Goal: Information Seeking & Learning: Learn about a topic

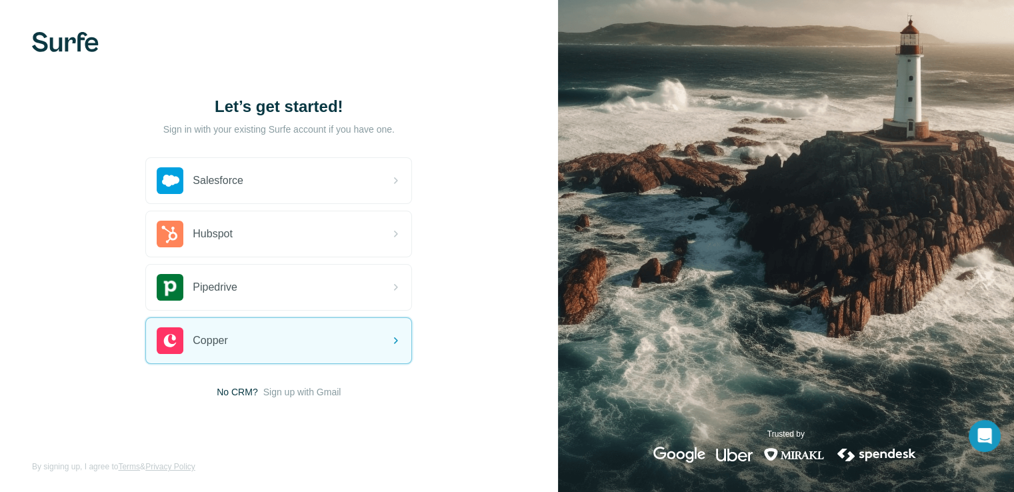
click at [243, 393] on span "No CRM?" at bounding box center [237, 391] width 41 height 13
click at [285, 393] on span "Sign up with Gmail" at bounding box center [302, 391] width 78 height 13
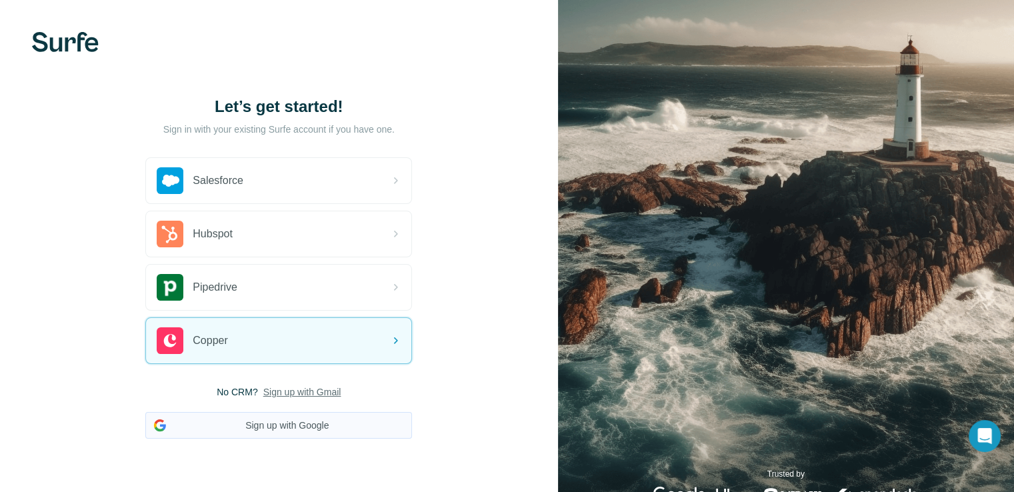
click at [310, 421] on button "Sign up with Google" at bounding box center [278, 425] width 267 height 27
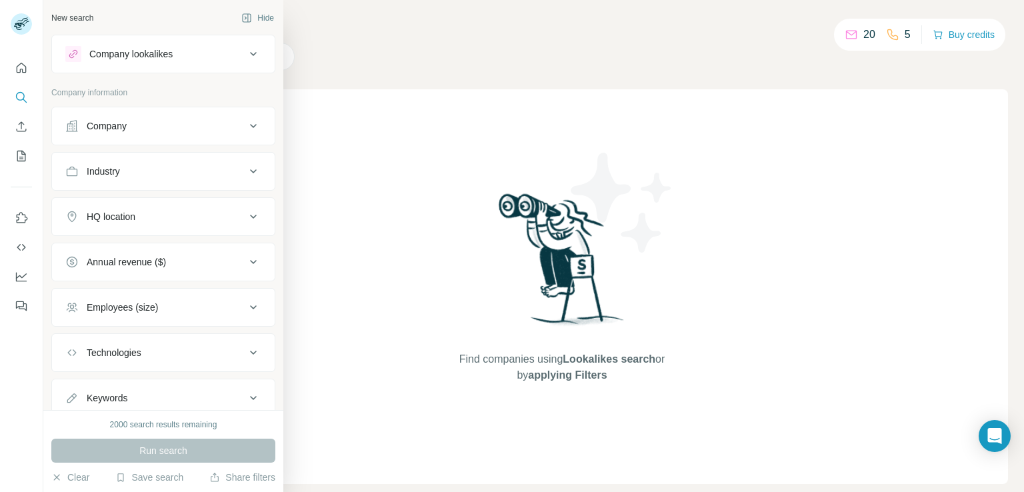
click at [121, 129] on div "Company" at bounding box center [107, 125] width 40 height 13
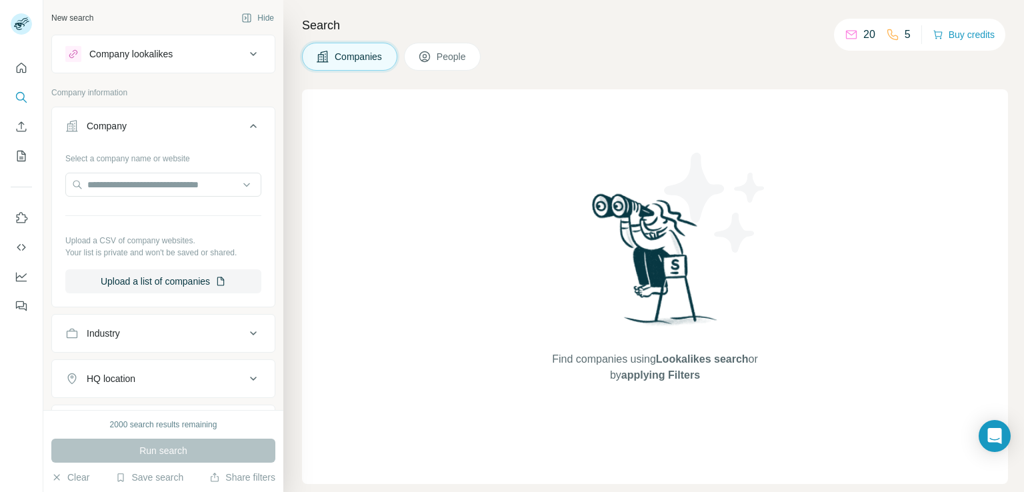
click at [121, 129] on div "Company" at bounding box center [107, 125] width 40 height 13
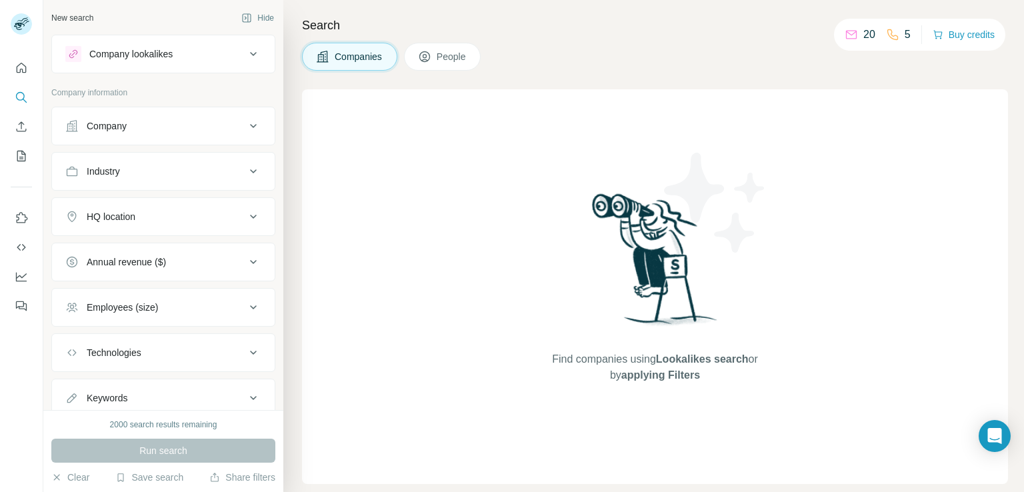
click at [402, 125] on div "Find companies using Lookalikes search or by applying Filters" at bounding box center [655, 286] width 706 height 395
click at [873, 111] on div "Find companies using Lookalikes search or by applying Filters" at bounding box center [655, 286] width 706 height 395
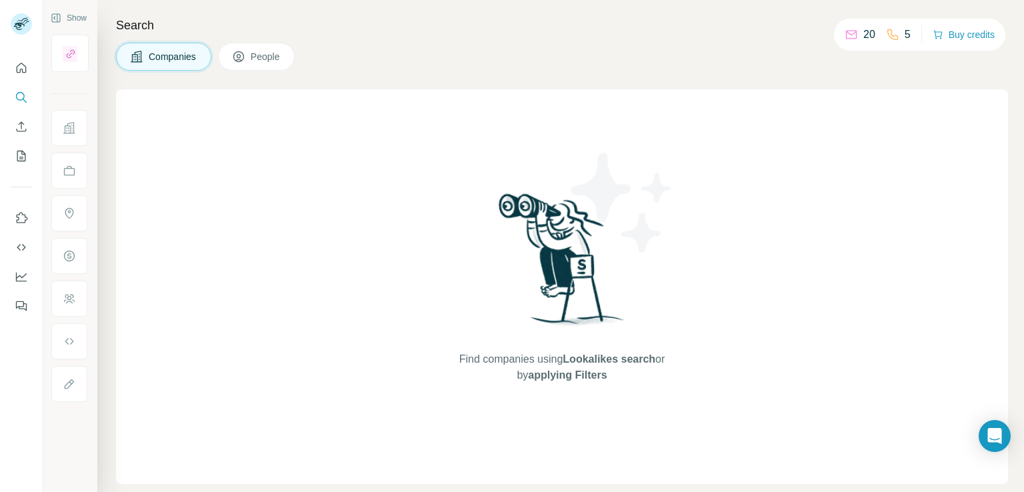
click at [187, 57] on span "Companies" at bounding box center [173, 56] width 49 height 13
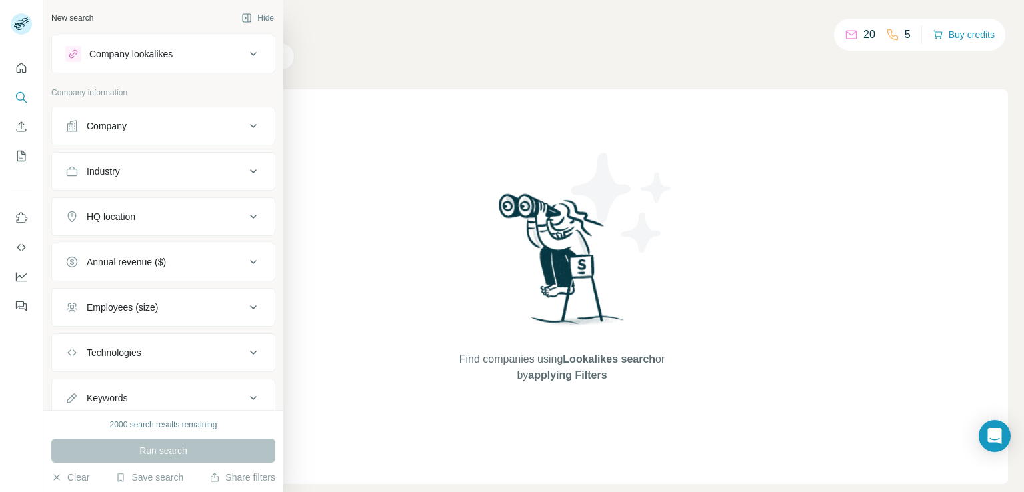
click at [95, 17] on div "New search Hide" at bounding box center [163, 18] width 224 height 20
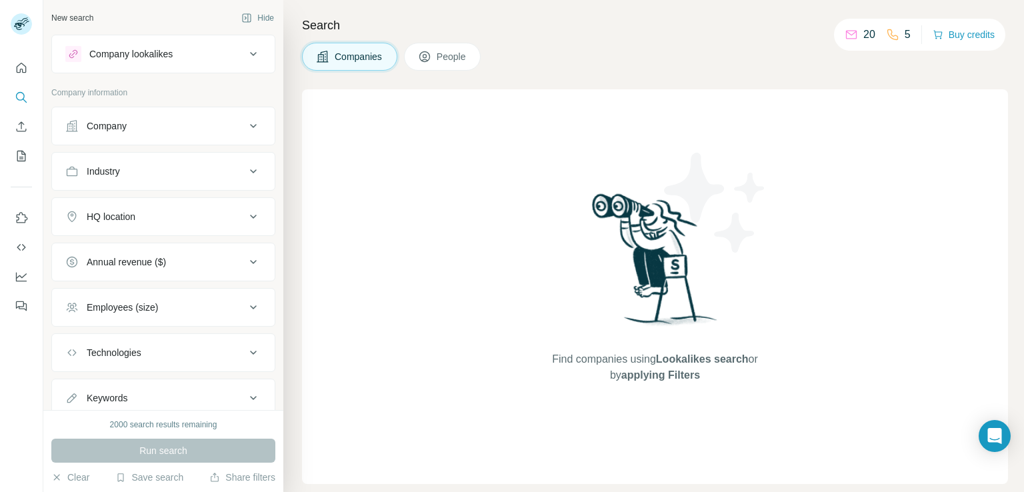
click at [74, 19] on div "New search" at bounding box center [72, 18] width 42 height 12
click at [93, 17] on div "New search" at bounding box center [72, 18] width 42 height 12
click at [22, 96] on icon "Search" at bounding box center [21, 97] width 13 height 13
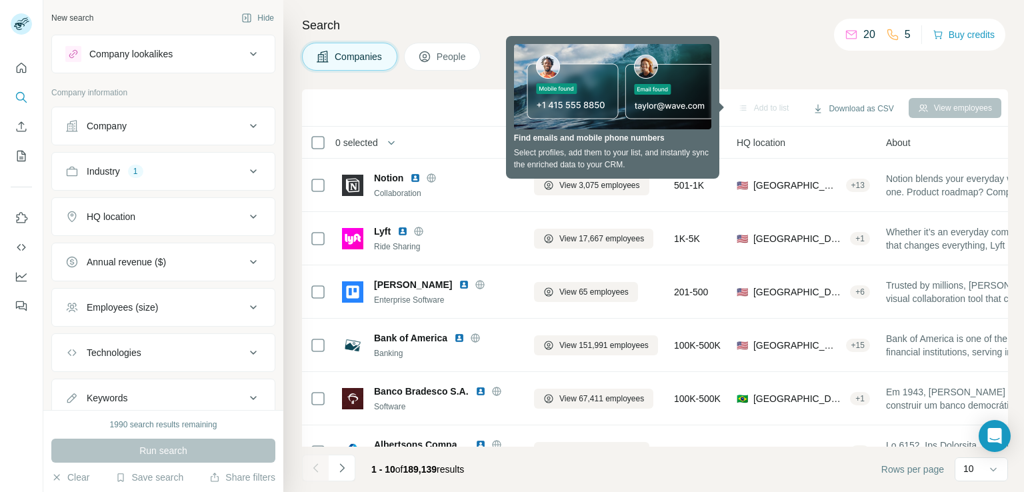
click at [463, 95] on div "Add to list Download as CSV View employees" at bounding box center [655, 107] width 706 height 37
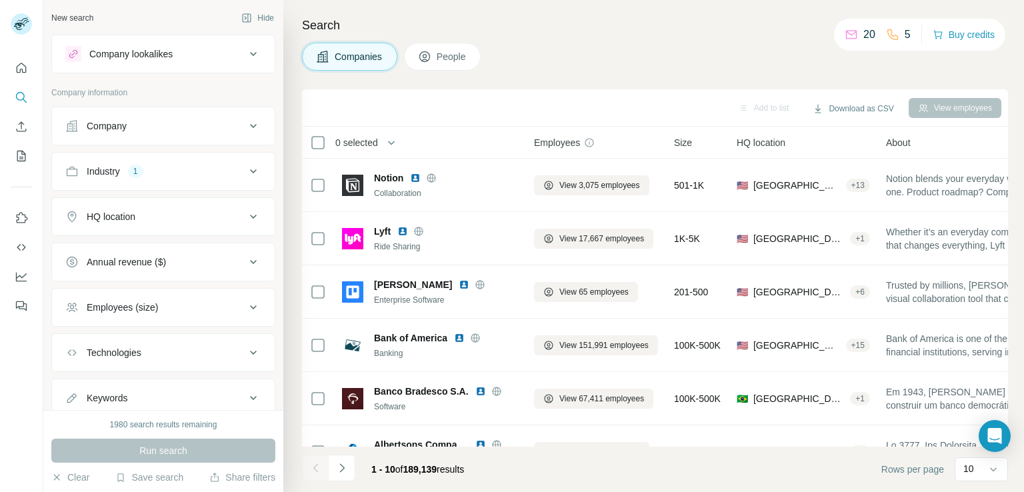
click at [337, 58] on span "Companies" at bounding box center [359, 56] width 49 height 13
click at [423, 58] on icon at bounding box center [424, 56] width 13 height 13
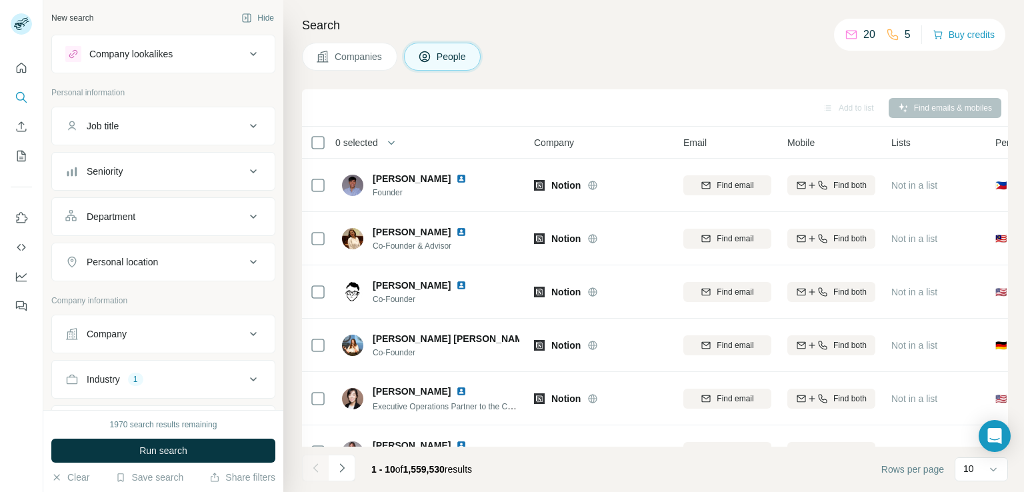
click at [139, 331] on div "Company" at bounding box center [155, 333] width 180 height 13
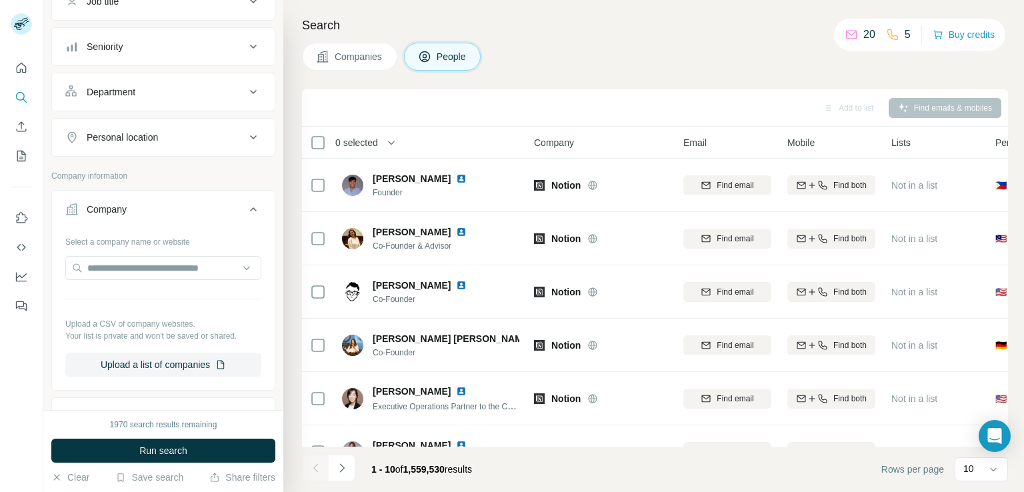
scroll to position [133, 0]
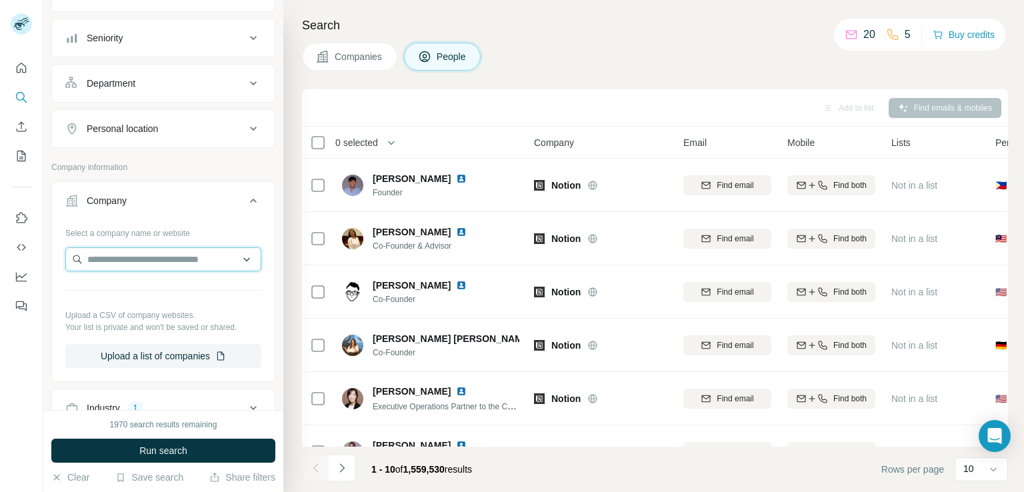
click at [141, 261] on input "text" at bounding box center [163, 259] width 196 height 24
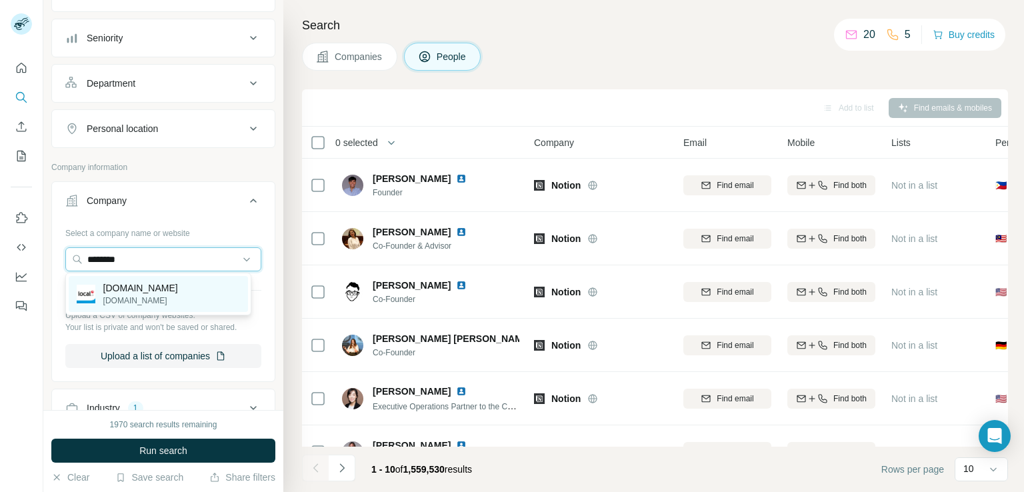
type input "********"
click at [165, 287] on div "[DOMAIN_NAME] [DOMAIN_NAME]" at bounding box center [158, 294] width 179 height 36
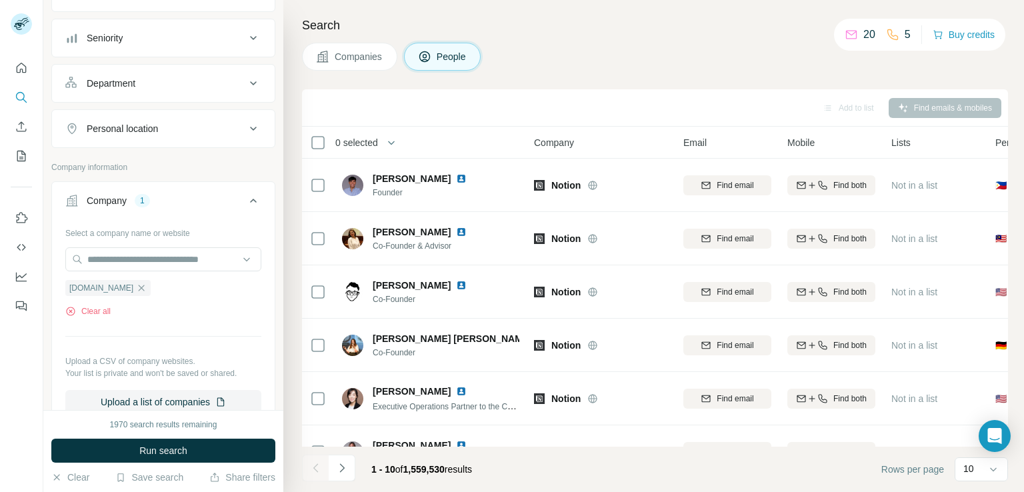
click at [361, 57] on span "Companies" at bounding box center [359, 56] width 49 height 13
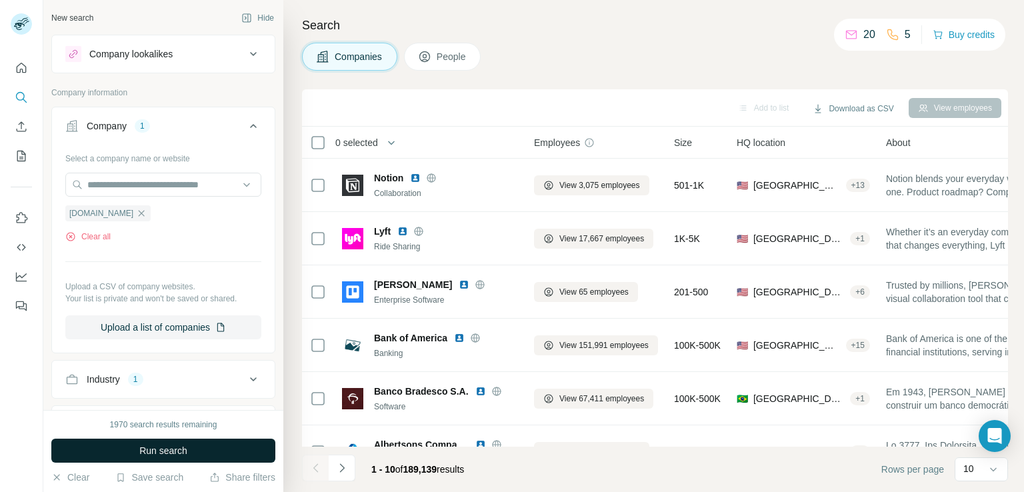
click at [167, 455] on span "Run search" at bounding box center [163, 450] width 48 height 13
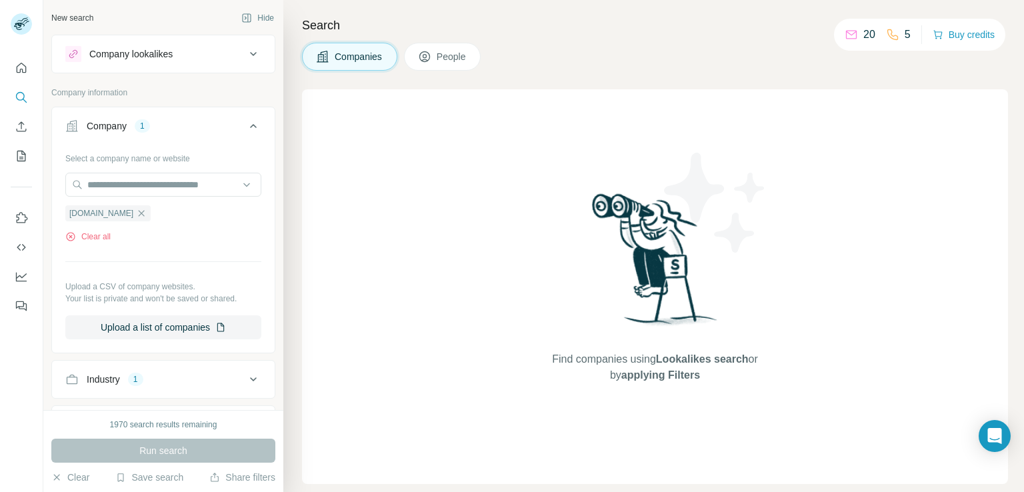
click at [227, 54] on div "Company lookalikes" at bounding box center [155, 54] width 180 height 16
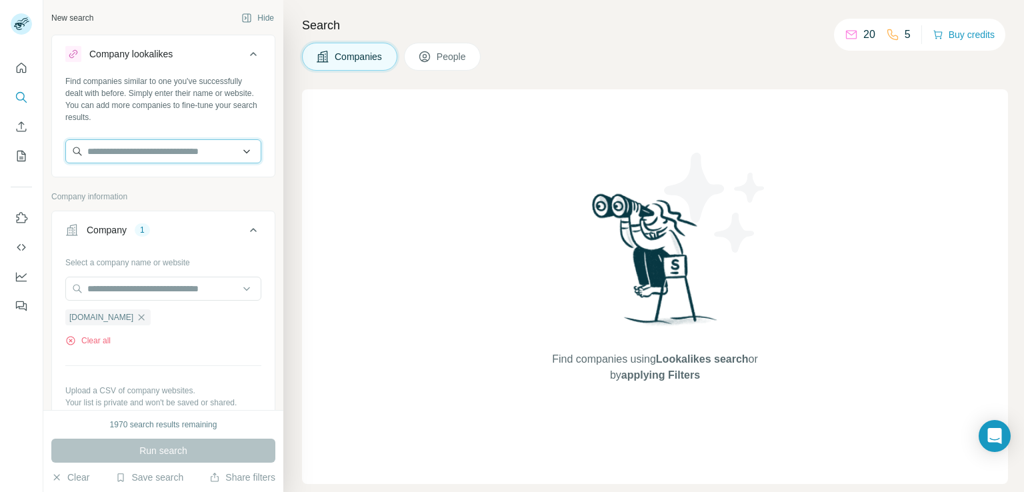
click at [180, 155] on input "text" at bounding box center [163, 151] width 196 height 24
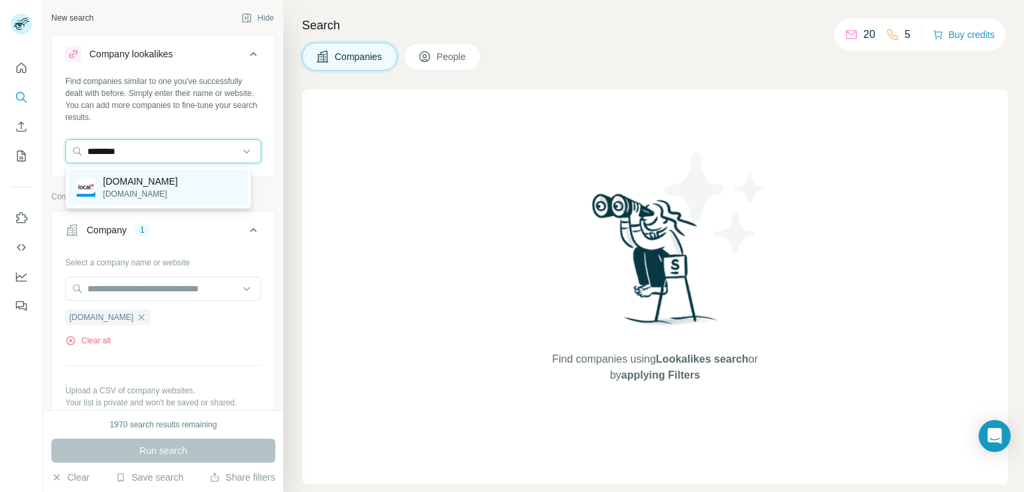
type input "********"
click at [169, 184] on div "[DOMAIN_NAME] [DOMAIN_NAME]" at bounding box center [158, 187] width 179 height 36
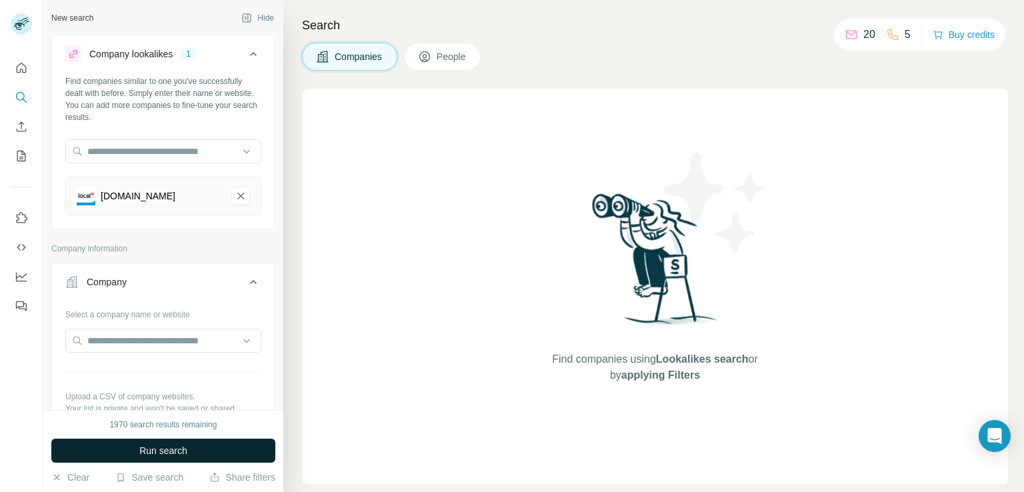
click at [184, 447] on span "Run search" at bounding box center [163, 450] width 48 height 13
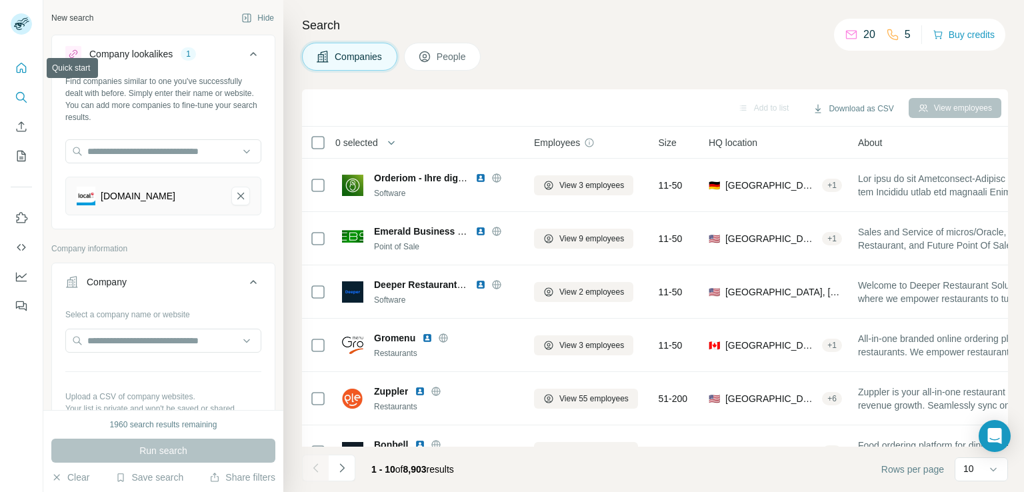
click at [17, 67] on icon "Quick start" at bounding box center [22, 68] width 10 height 10
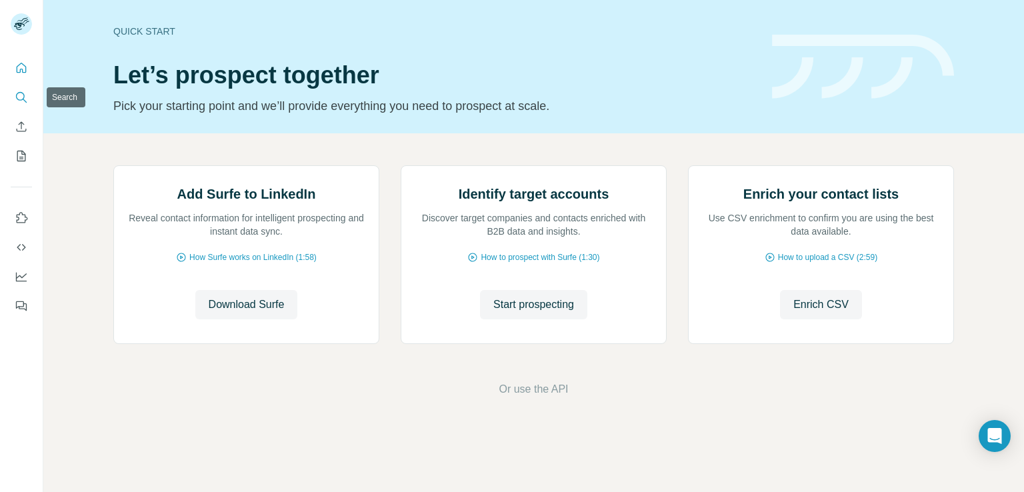
click at [22, 97] on icon "Search" at bounding box center [21, 97] width 13 height 13
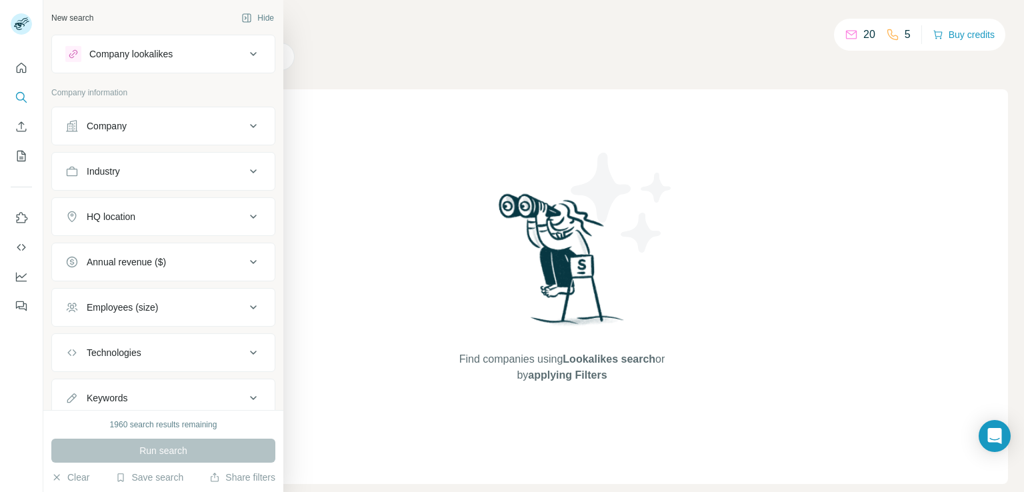
click at [250, 55] on icon at bounding box center [253, 54] width 7 height 4
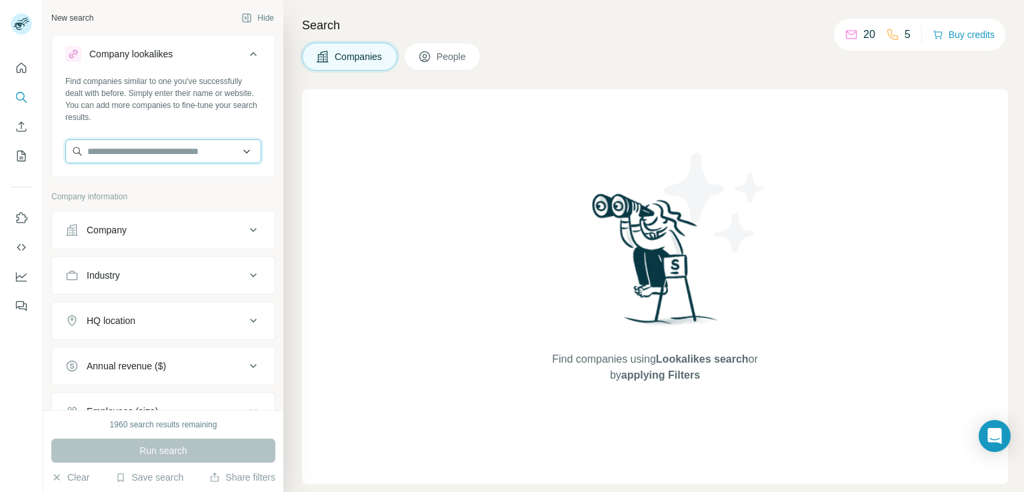
click at [197, 151] on input "text" at bounding box center [163, 151] width 196 height 24
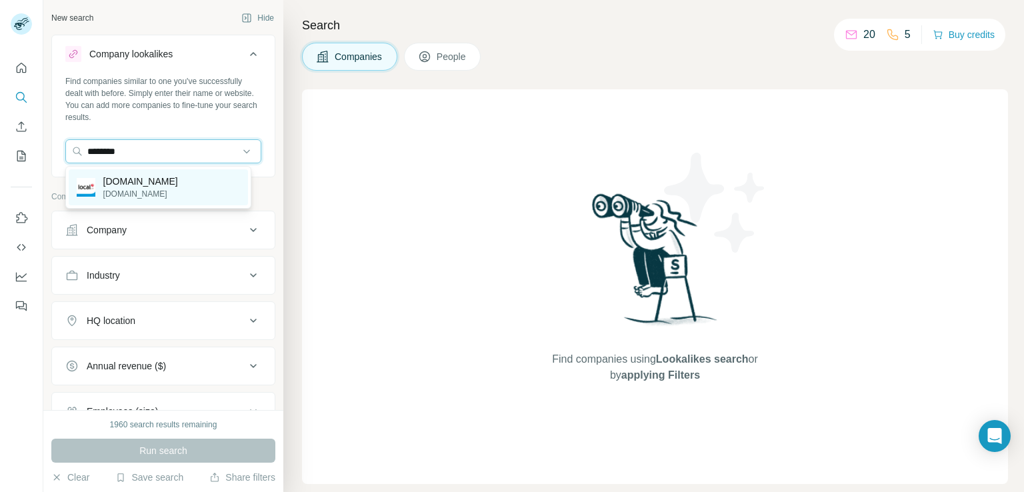
type input "********"
click at [133, 187] on p "[DOMAIN_NAME]" at bounding box center [140, 181] width 75 height 13
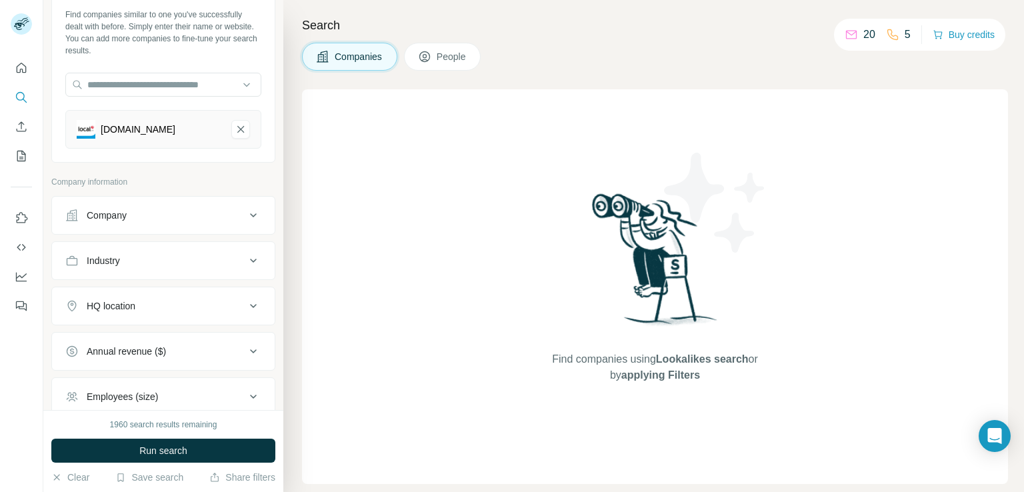
scroll to position [133, 0]
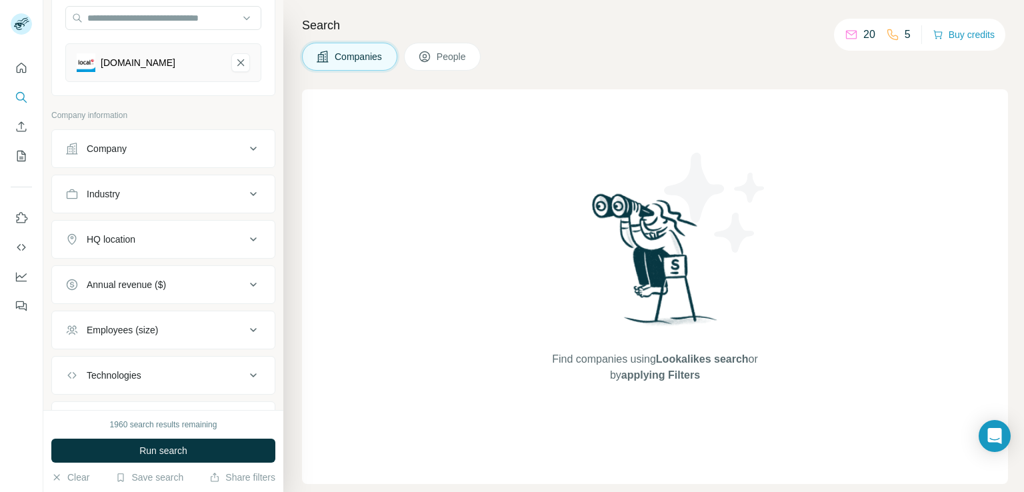
click at [250, 149] on icon at bounding box center [253, 149] width 7 height 4
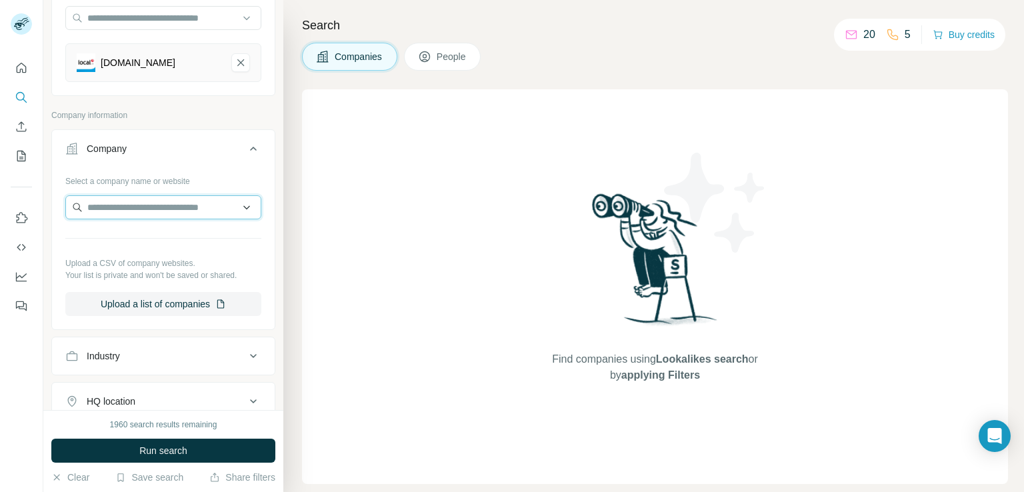
click at [181, 207] on input "text" at bounding box center [163, 207] width 196 height 24
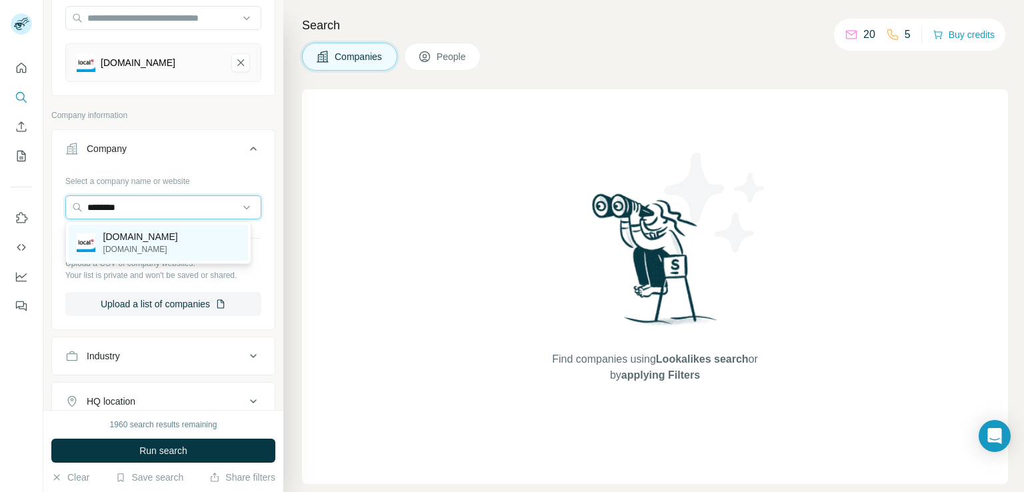
type input "********"
click at [167, 243] on div "[DOMAIN_NAME] [DOMAIN_NAME]" at bounding box center [158, 243] width 179 height 36
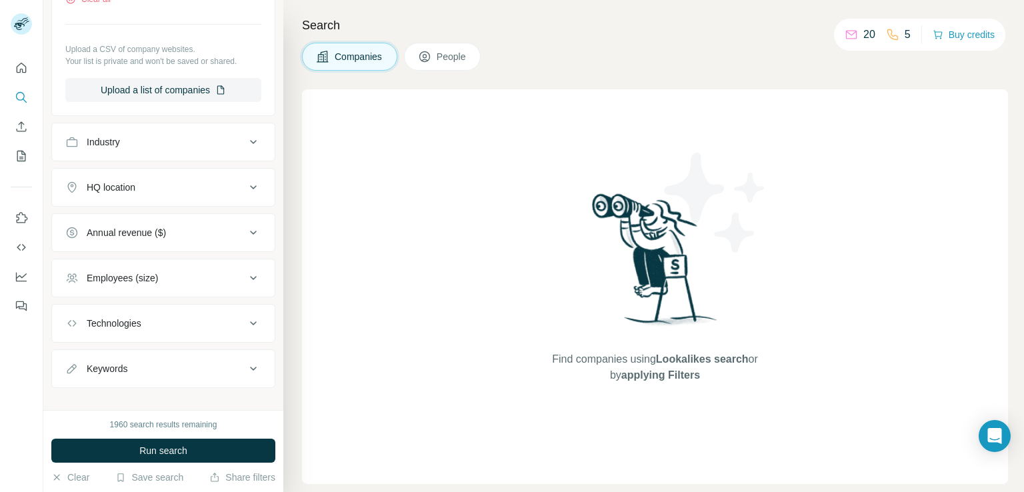
scroll to position [432, 0]
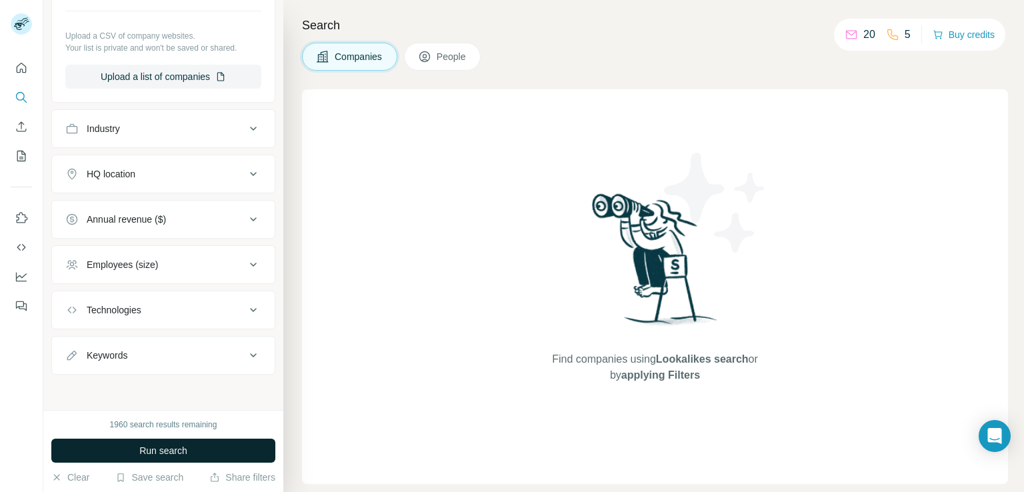
click at [155, 448] on span "Run search" at bounding box center [163, 450] width 48 height 13
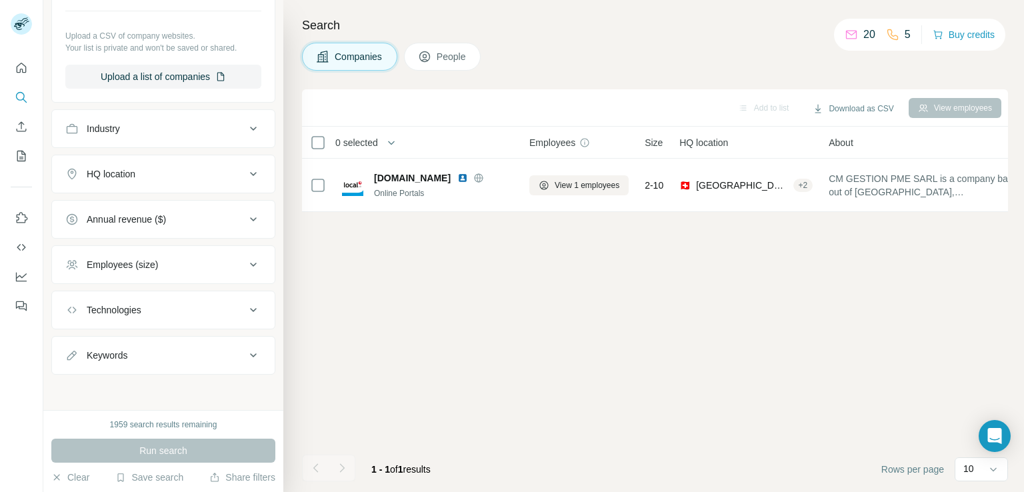
scroll to position [0, 0]
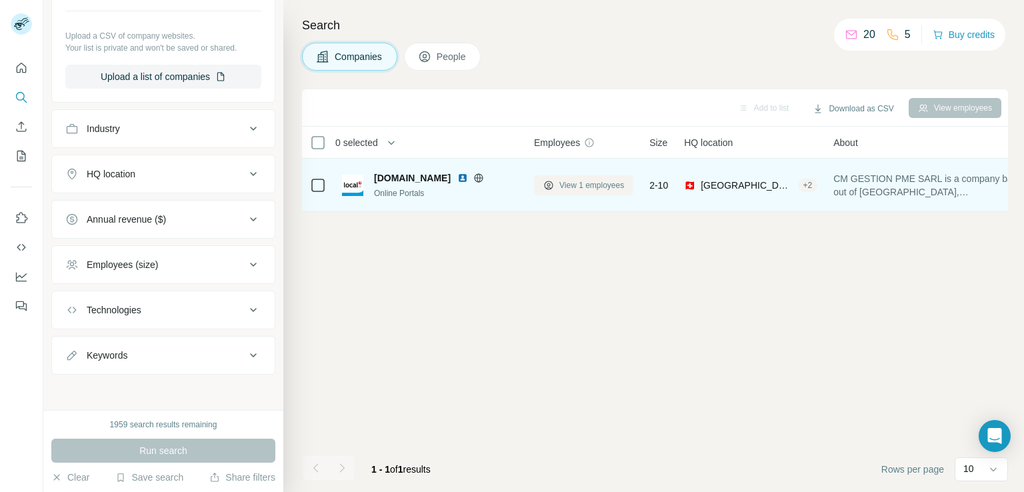
click at [573, 187] on span "View 1 employees" at bounding box center [591, 185] width 65 height 12
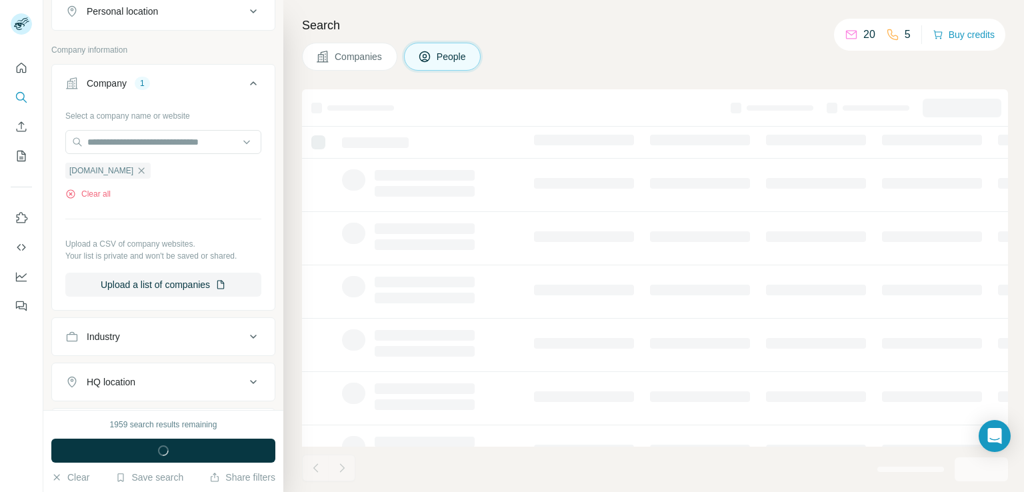
scroll to position [639, 0]
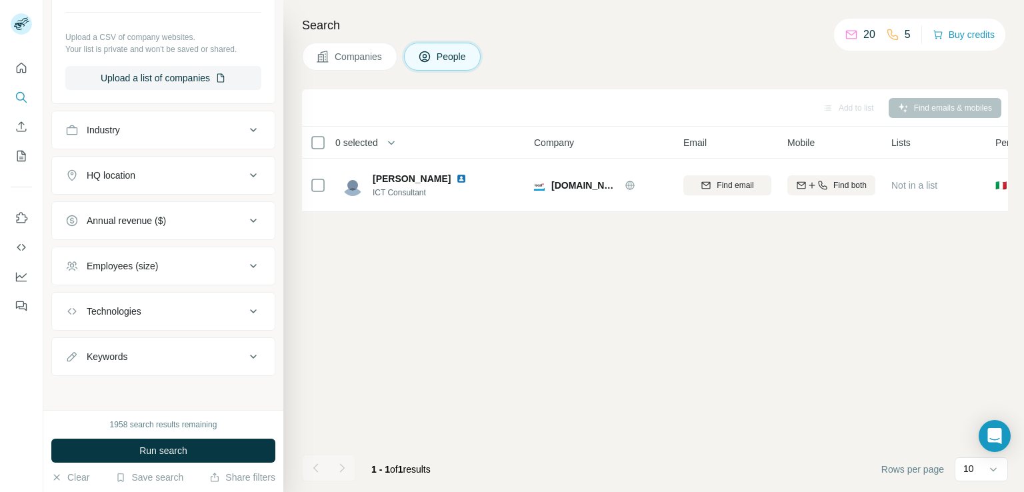
click at [357, 57] on span "Companies" at bounding box center [359, 56] width 49 height 13
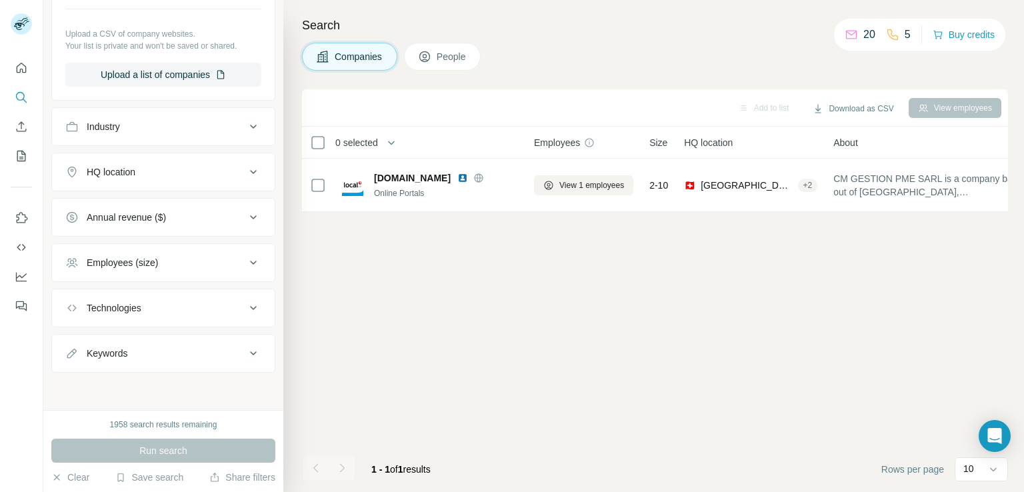
scroll to position [432, 0]
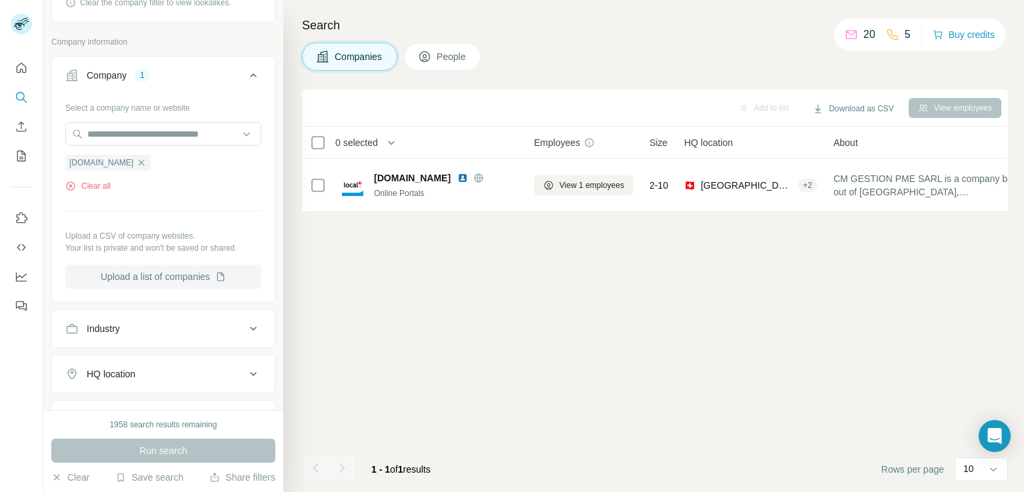
scroll to position [165, 0]
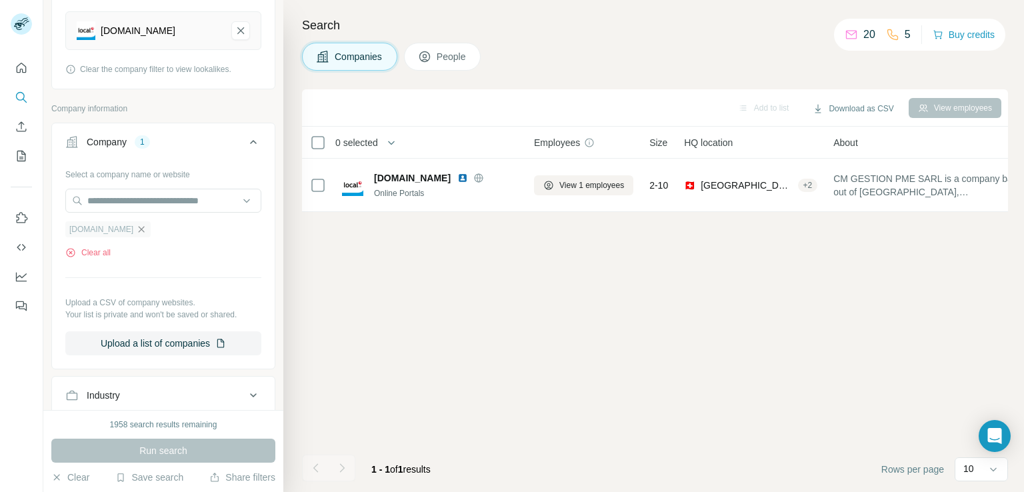
click at [139, 231] on icon "button" at bounding box center [142, 229] width 6 height 6
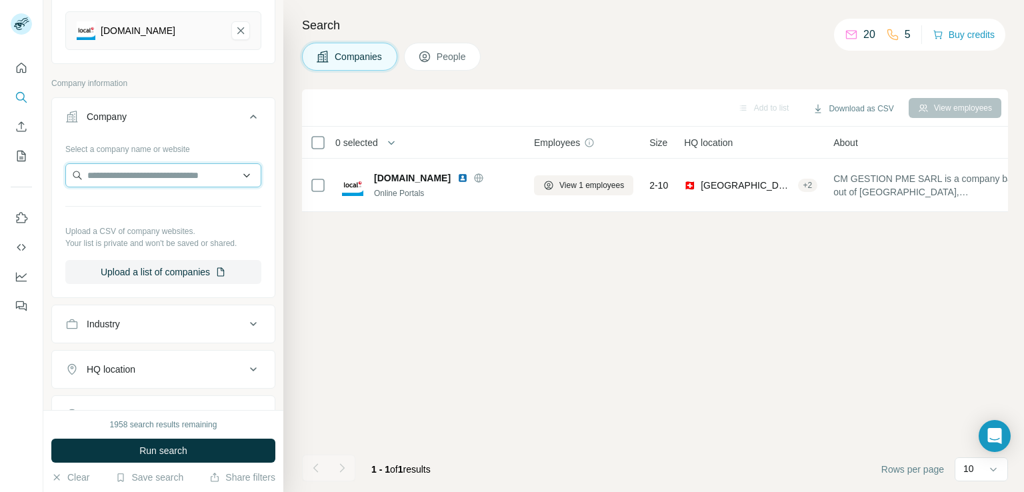
click at [127, 177] on input "text" at bounding box center [163, 175] width 196 height 24
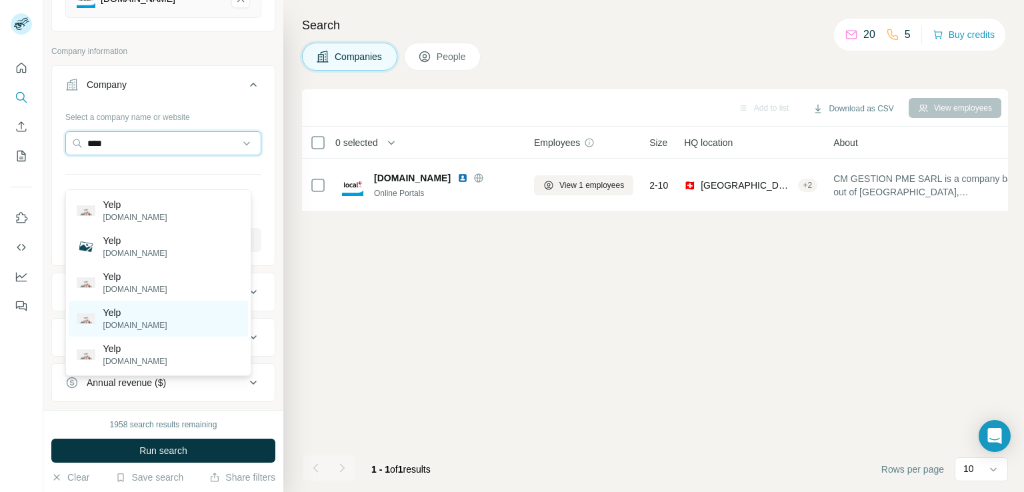
scroll to position [165, 0]
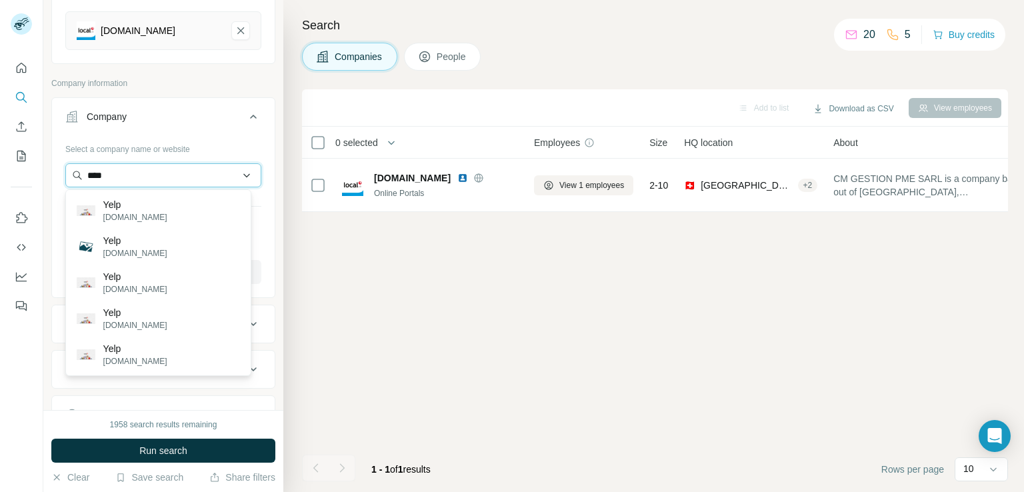
click at [147, 179] on input "****" at bounding box center [163, 175] width 196 height 24
type input "****"
click at [127, 209] on p "Yelp" at bounding box center [135, 204] width 64 height 13
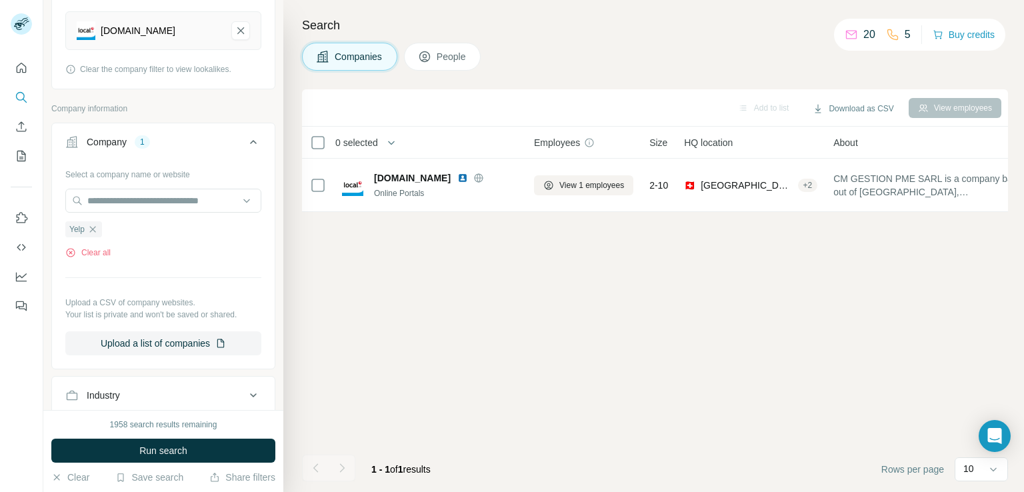
click at [162, 453] on span "Run search" at bounding box center [163, 450] width 48 height 13
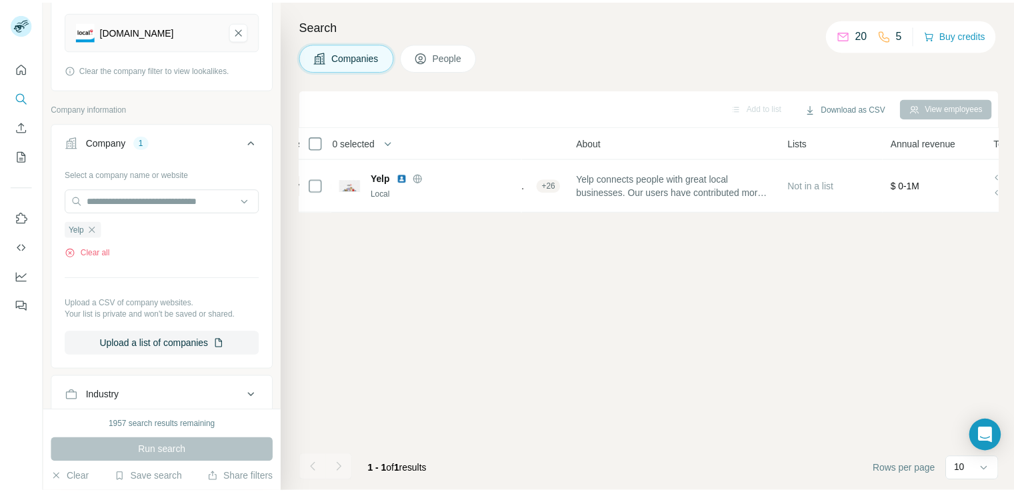
scroll to position [0, 16]
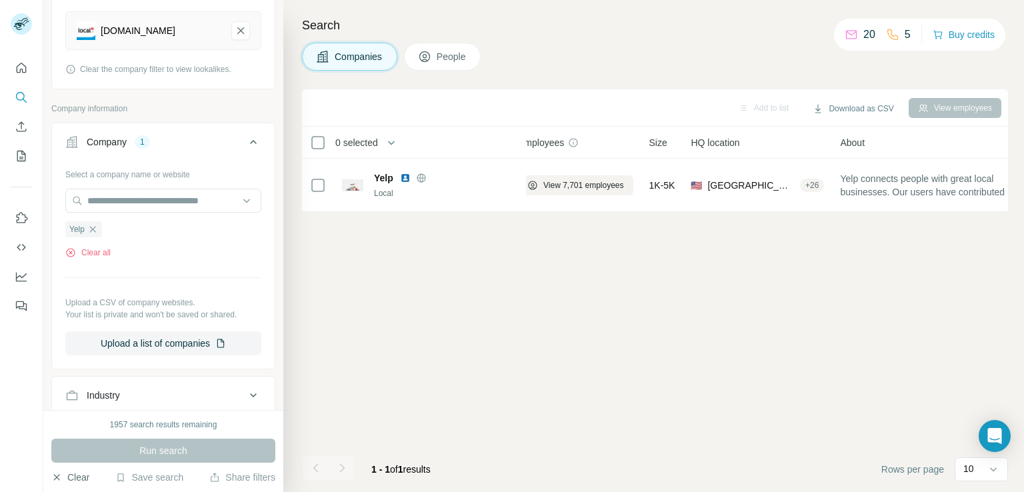
click at [77, 473] on button "Clear" at bounding box center [70, 477] width 38 height 13
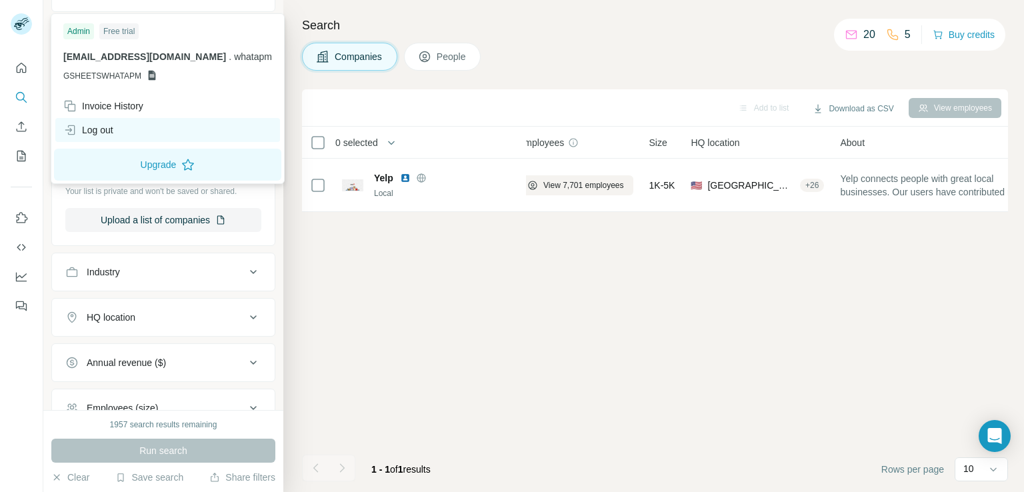
click at [105, 129] on div "Log out" at bounding box center [88, 129] width 50 height 13
